Goal: Find specific page/section: Find specific page/section

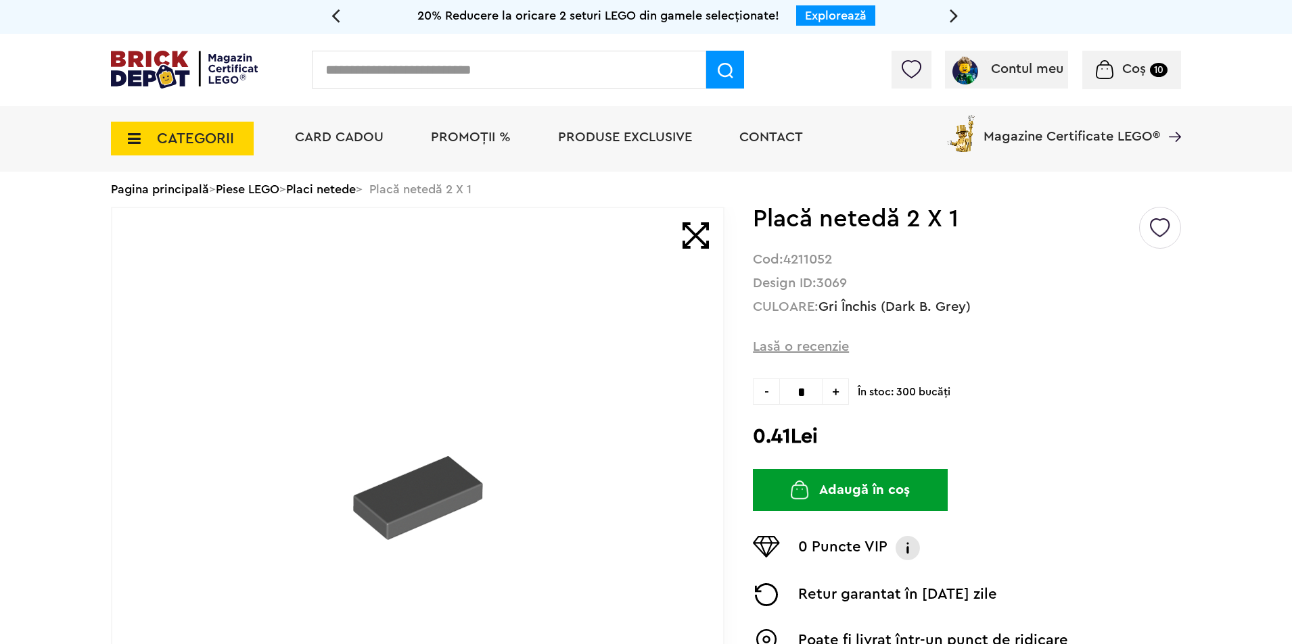
click at [401, 56] on input "text" at bounding box center [509, 70] width 394 height 38
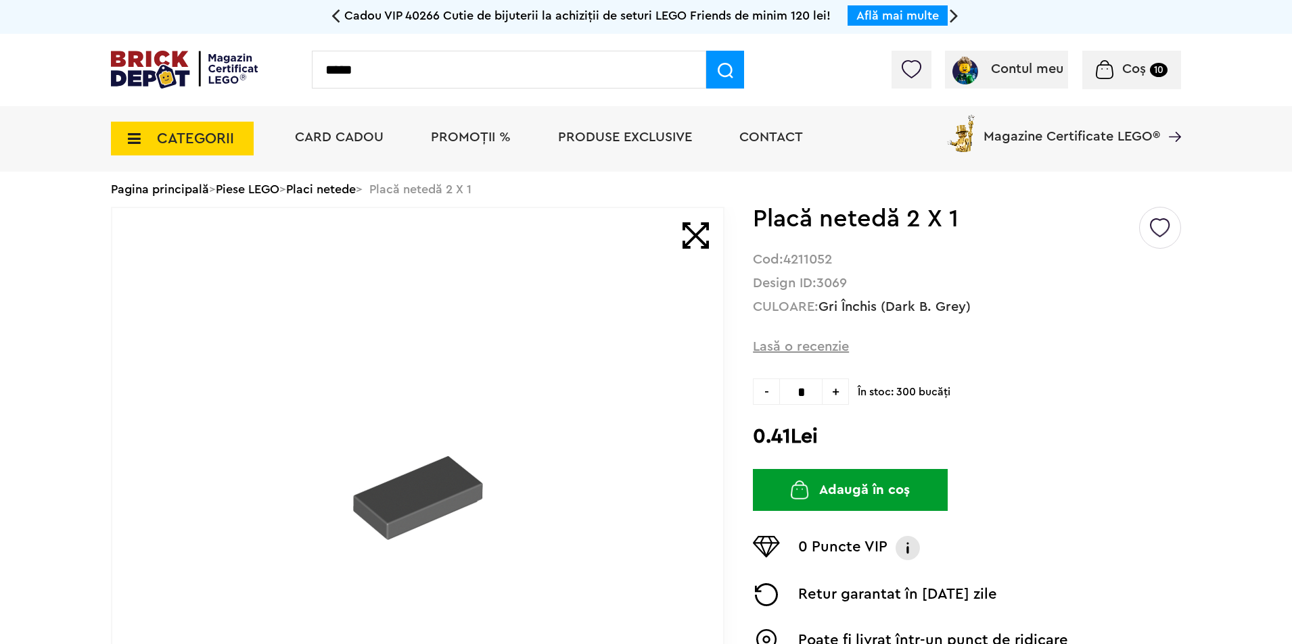
type input "*****"
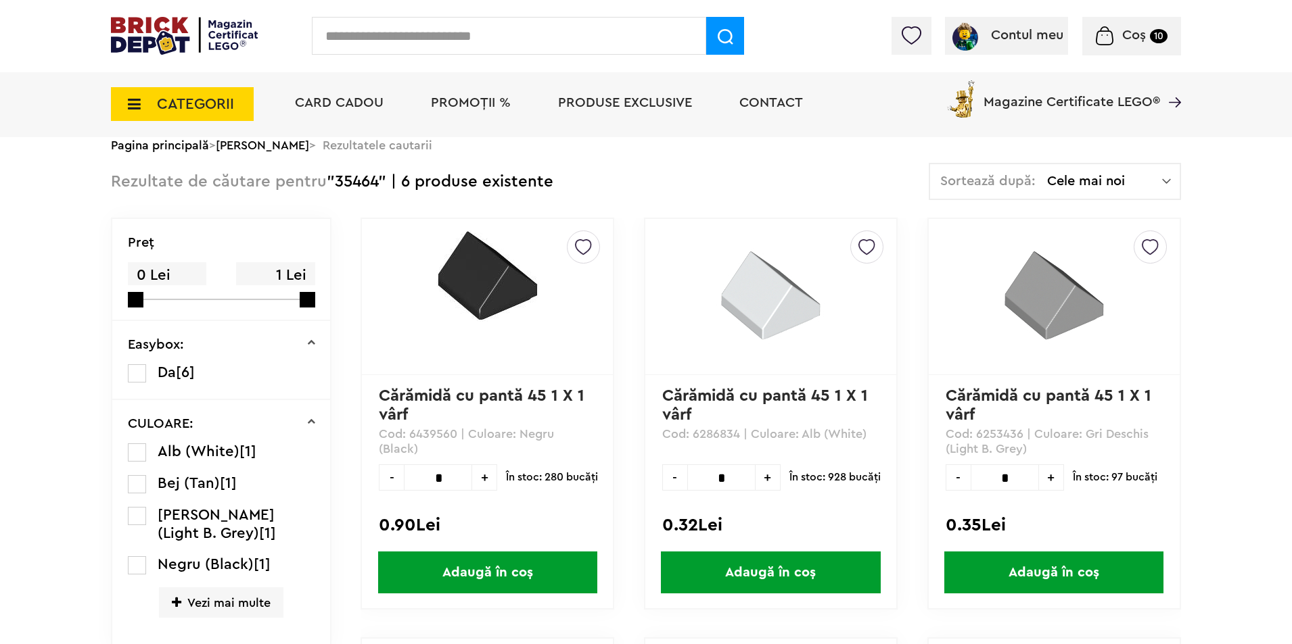
scroll to position [68, 0]
